Goal: Task Accomplishment & Management: Use online tool/utility

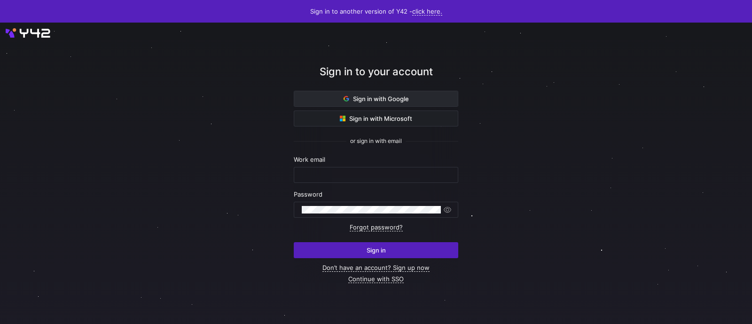
click at [371, 94] on span at bounding box center [376, 98] width 164 height 15
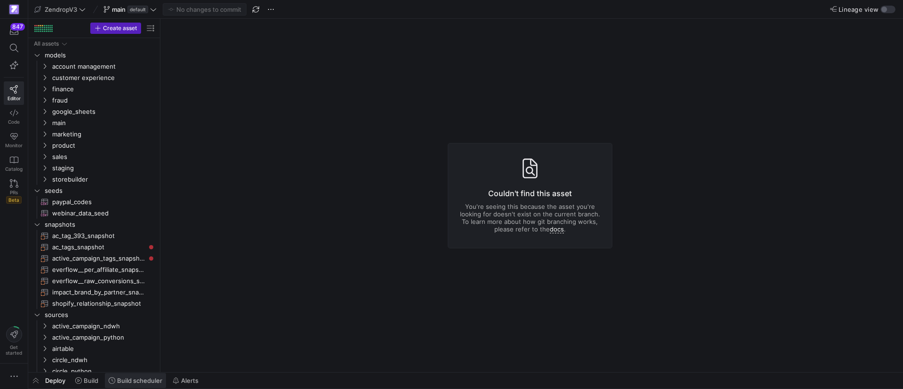
click at [130, 383] on span "Build scheduler" at bounding box center [139, 381] width 45 height 8
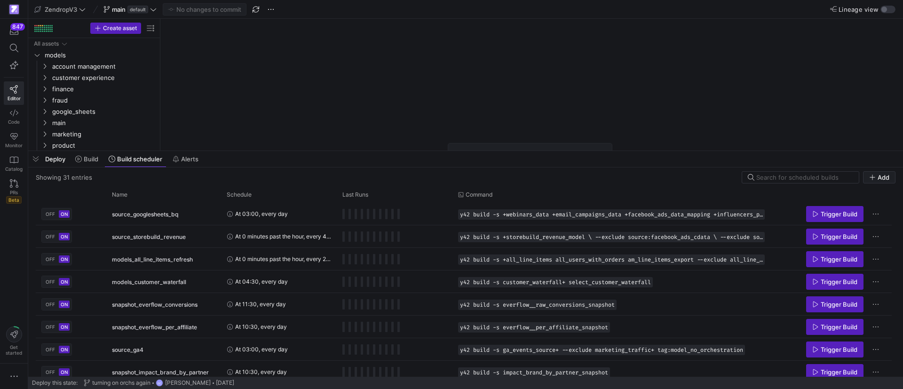
drag, startPoint x: 219, startPoint y: 215, endPoint x: 232, endPoint y: 122, distance: 93.6
click at [228, 149] on div at bounding box center [465, 151] width 875 height 4
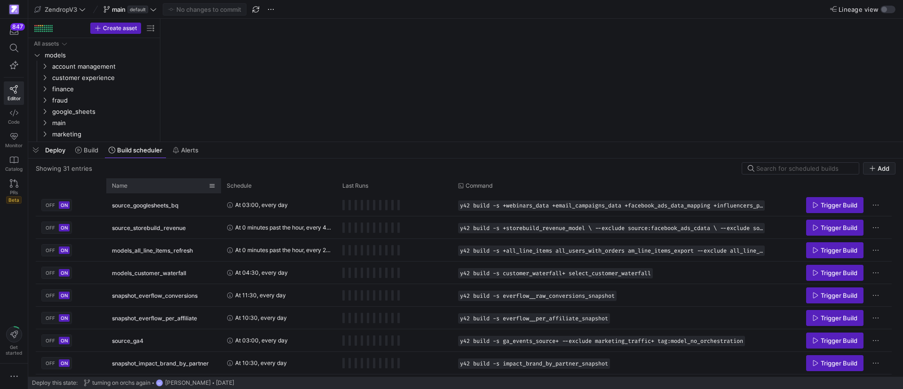
click at [167, 187] on div "Name" at bounding box center [160, 186] width 97 height 10
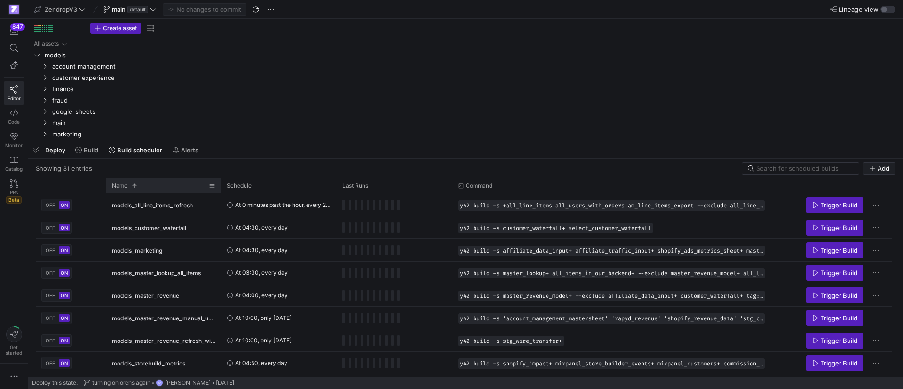
click at [166, 187] on div "Name 1" at bounding box center [160, 186] width 97 height 10
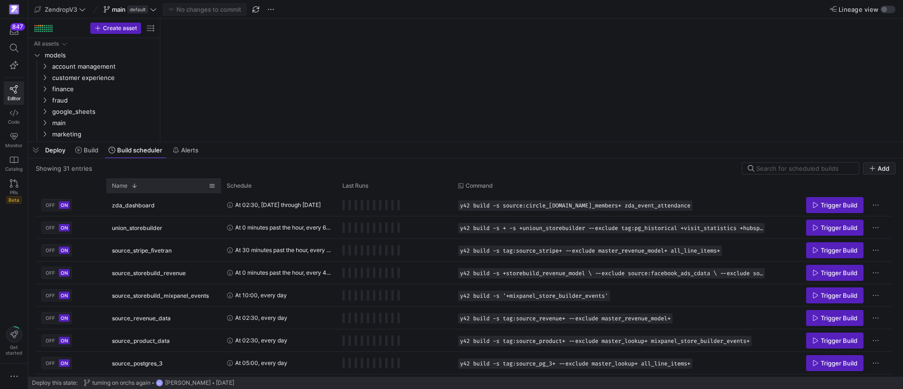
click at [167, 190] on div "Name 1" at bounding box center [160, 186] width 97 height 10
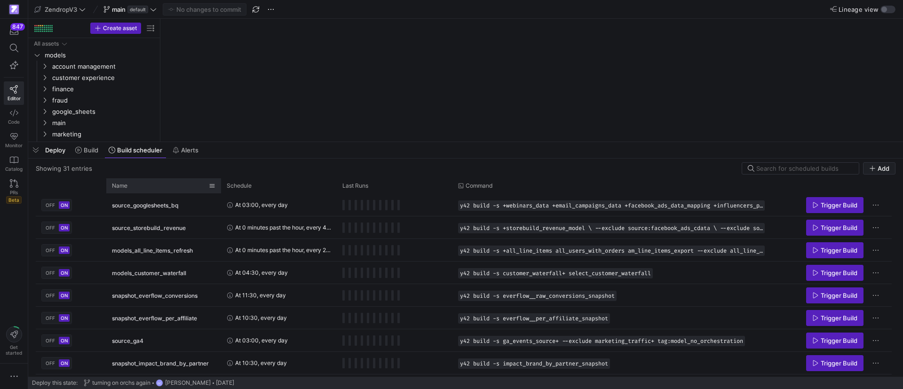
click at [163, 186] on div "Name" at bounding box center [160, 186] width 97 height 10
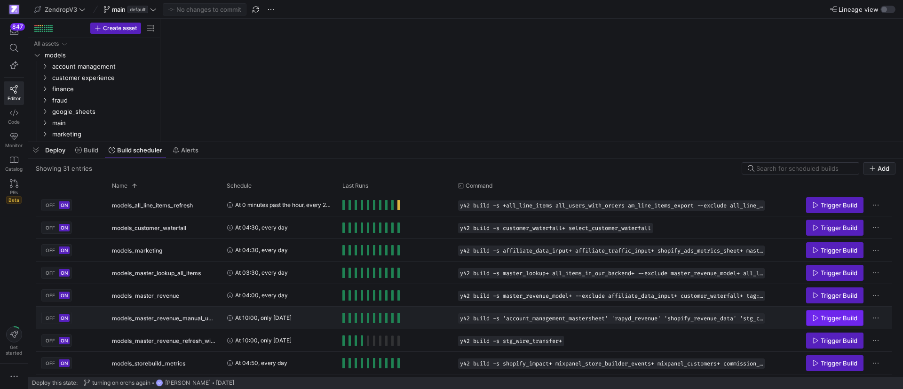
click at [823, 317] on span "Trigger Build" at bounding box center [839, 318] width 37 height 8
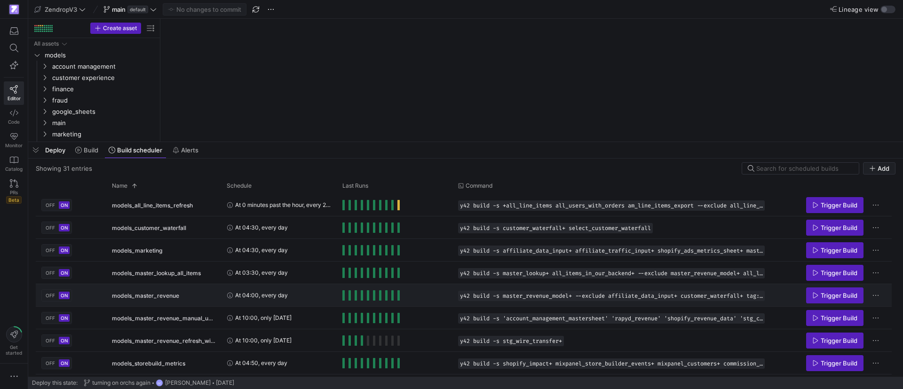
click at [852, 286] on div "Trigger Build" at bounding box center [831, 294] width 110 height 21
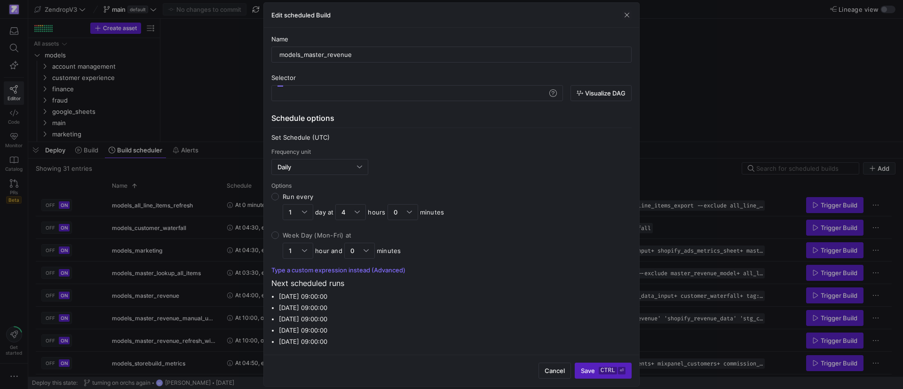
click at [735, 302] on div at bounding box center [451, 194] width 903 height 389
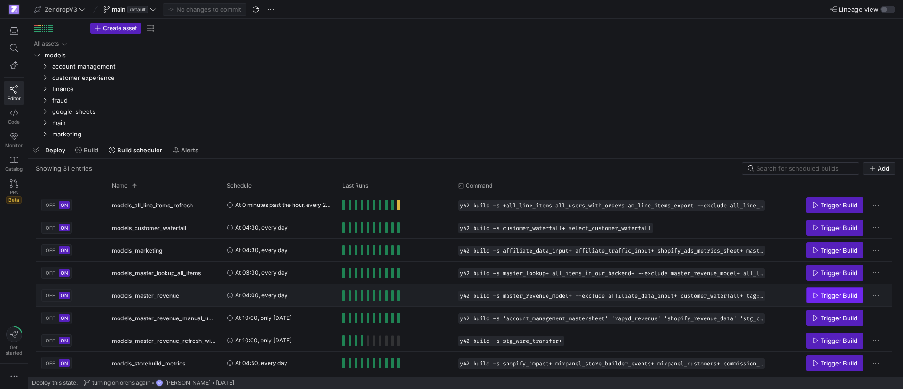
click at [841, 294] on span "Trigger Build" at bounding box center [839, 296] width 37 height 8
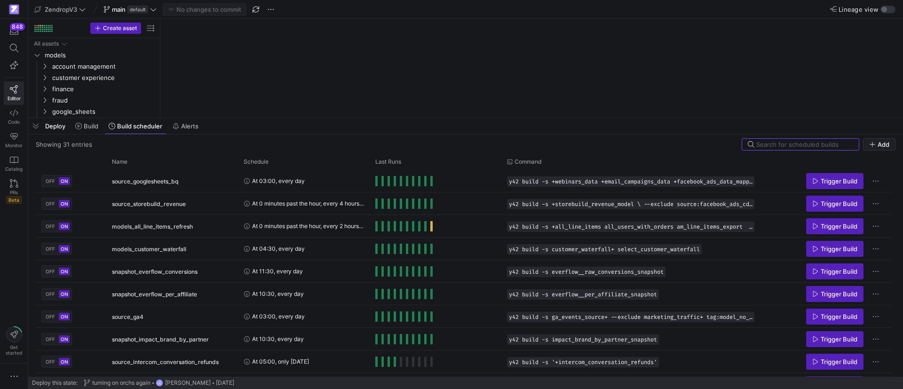
drag, startPoint x: 268, startPoint y: 215, endPoint x: 261, endPoint y: 101, distance: 114.9
click at [273, 116] on div at bounding box center [465, 118] width 875 height 4
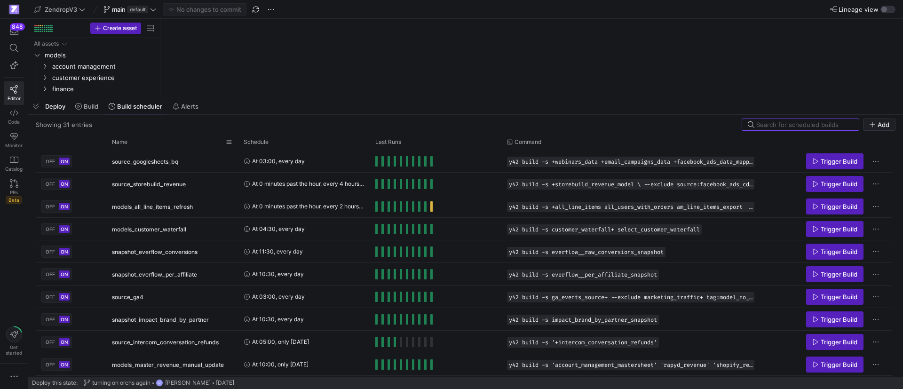
click at [125, 152] on span "source_googlesheets_bq" at bounding box center [145, 161] width 66 height 22
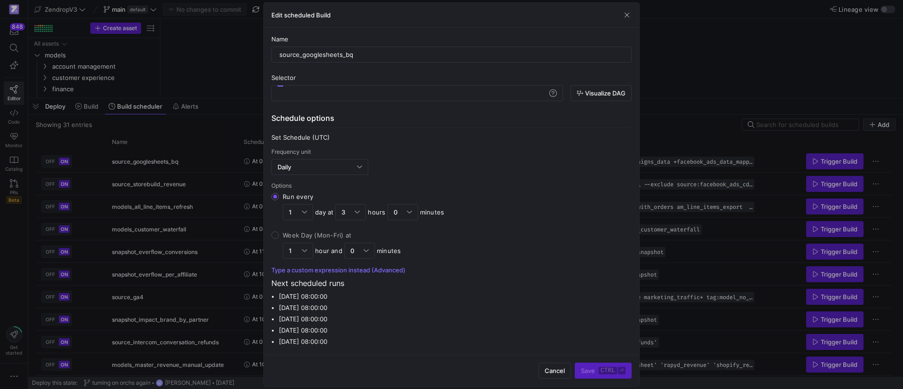
click at [132, 142] on div at bounding box center [451, 194] width 903 height 389
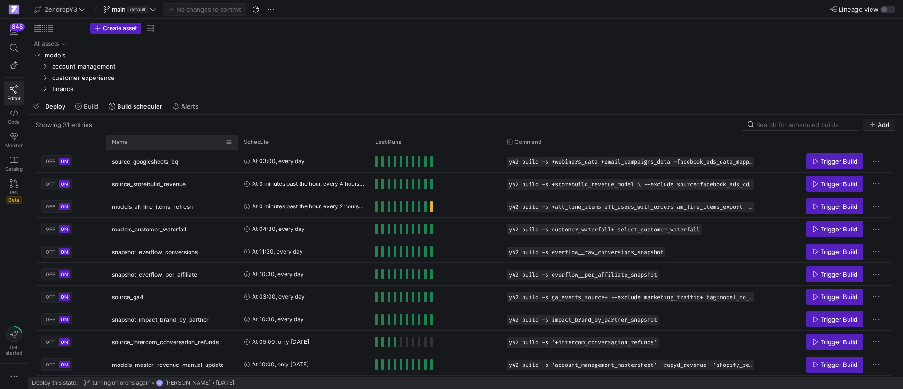
click at [153, 144] on div "Name" at bounding box center [169, 142] width 114 height 10
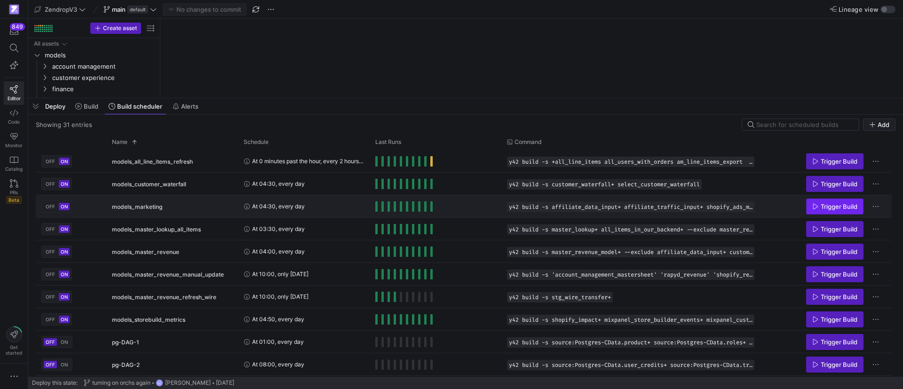
click at [838, 204] on span "Trigger Build" at bounding box center [839, 207] width 37 height 8
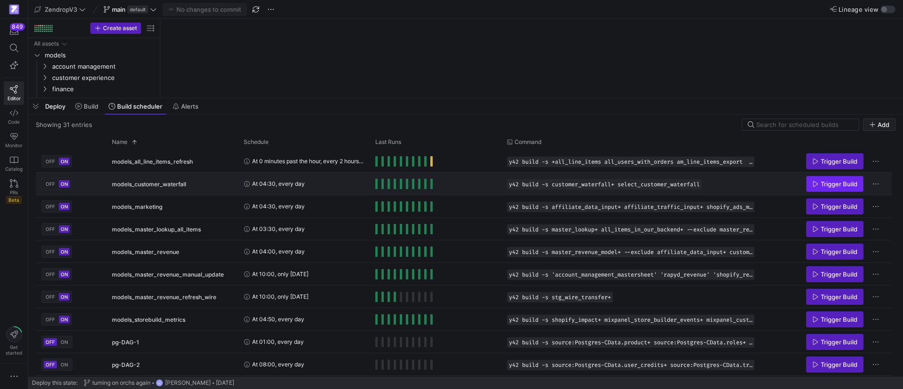
click at [824, 178] on span "Press SPACE to select this row." at bounding box center [834, 183] width 56 height 15
